Goal: Task Accomplishment & Management: Manage account settings

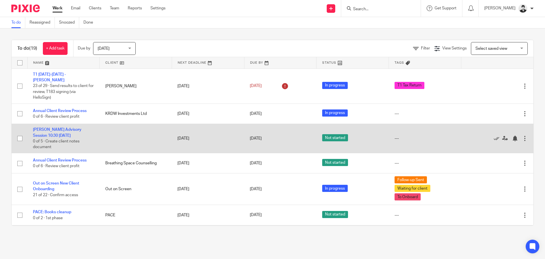
scroll to position [29, 0]
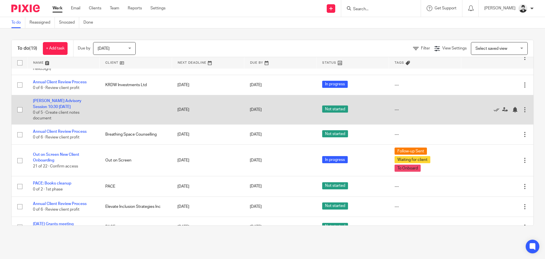
click at [54, 97] on td "Alexandria Maillot Advisory Session 10:30 - Tuesday, 26 August 2025 0 of 5 · Cr…" at bounding box center [63, 109] width 72 height 29
click at [61, 99] on link "[PERSON_NAME] Advisory Session 10:30 [DATE]" at bounding box center [57, 104] width 49 height 10
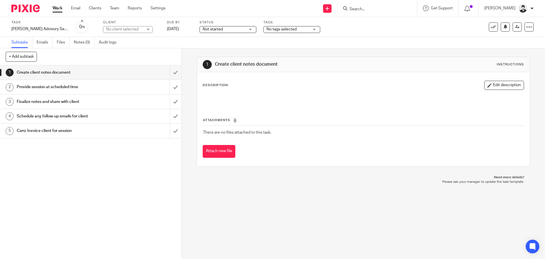
click at [91, 116] on h1 "Schedule any follow-up emails for client" at bounding box center [66, 116] width 98 height 9
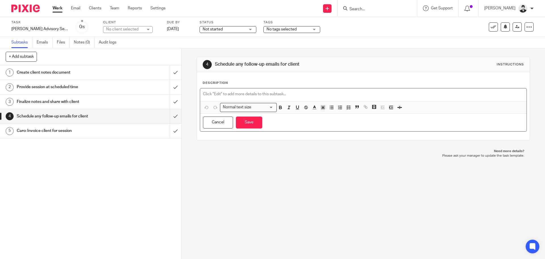
click at [261, 91] on div at bounding box center [363, 94] width 326 height 13
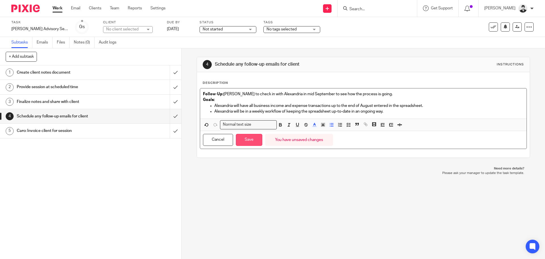
click at [250, 139] on button "Save" at bounding box center [249, 140] width 26 height 12
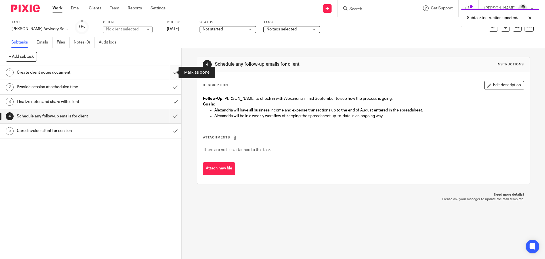
click at [171, 72] on input "submit" at bounding box center [91, 72] width 182 height 14
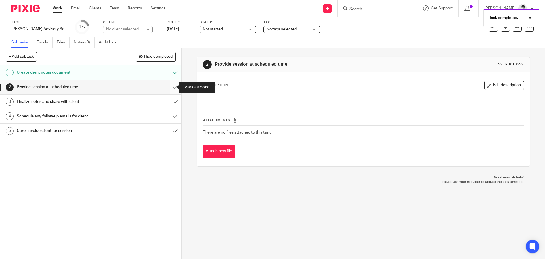
click at [172, 87] on input "submit" at bounding box center [91, 87] width 182 height 14
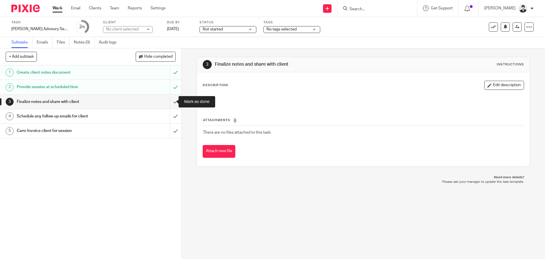
click at [171, 103] on input "submit" at bounding box center [91, 102] width 182 height 14
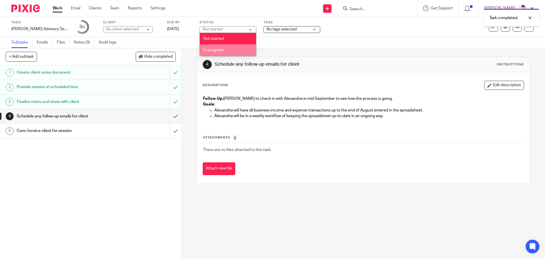
click at [226, 51] on li "In progress" at bounding box center [228, 50] width 56 height 12
